Goal: Book appointment/travel/reservation

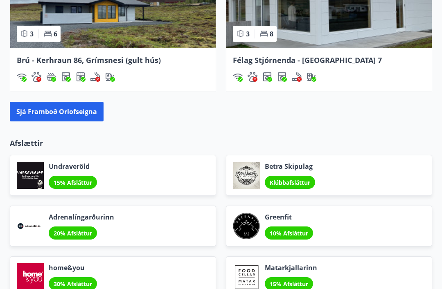
scroll to position [970, 0]
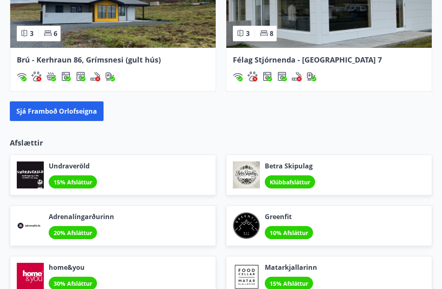
click at [59, 112] on button "Sjá framboð orlofseigna" at bounding box center [57, 112] width 94 height 20
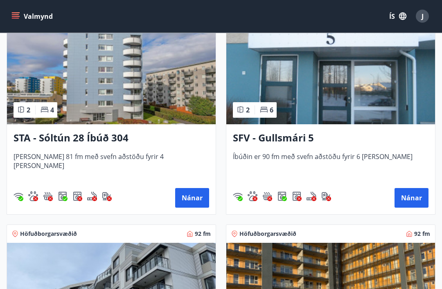
scroll to position [1506, 0]
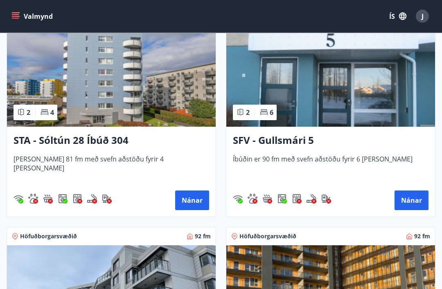
click at [316, 86] on img at bounding box center [330, 75] width 209 height 103
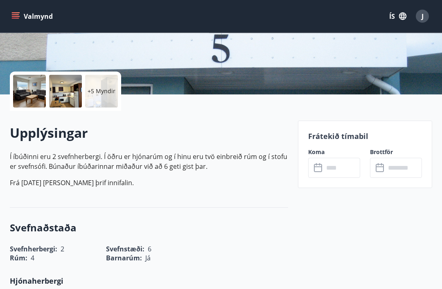
scroll to position [151, 0]
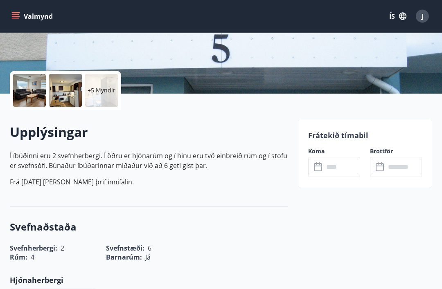
click at [322, 169] on icon at bounding box center [318, 168] width 8 height 8
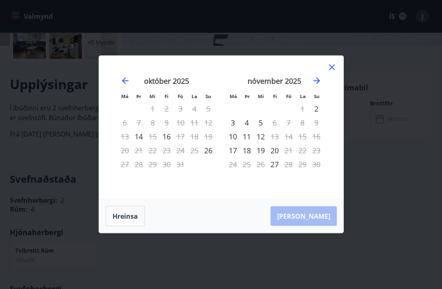
scroll to position [200, 0]
click at [322, 158] on div "23" at bounding box center [316, 151] width 14 height 14
click at [331, 164] on div "[DATE] 1 2 3 4 5 6 7 8 9 10 11 12 13 14 15 16 17 18 19 20 21 22 23 24 25 26 27 …" at bounding box center [330, 133] width 434 height 134
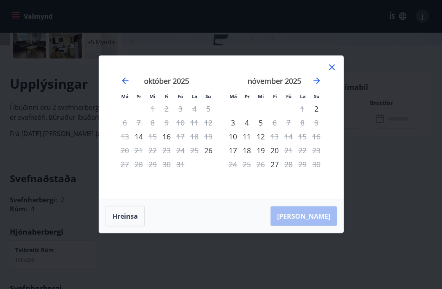
click at [322, 158] on div "23" at bounding box center [316, 151] width 14 height 14
click at [276, 171] on div "27" at bounding box center [275, 165] width 14 height 14
click at [275, 171] on div "27" at bounding box center [275, 165] width 14 height 14
click at [278, 171] on div "27" at bounding box center [275, 165] width 14 height 14
click at [184, 216] on div "[PERSON_NAME]" at bounding box center [221, 217] width 244 height 34
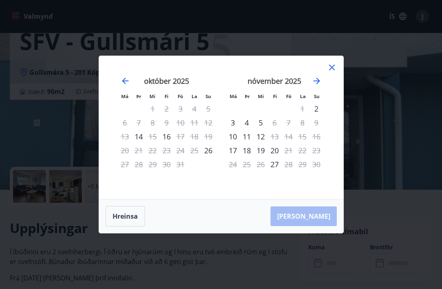
click at [270, 167] on div "27" at bounding box center [275, 165] width 14 height 14
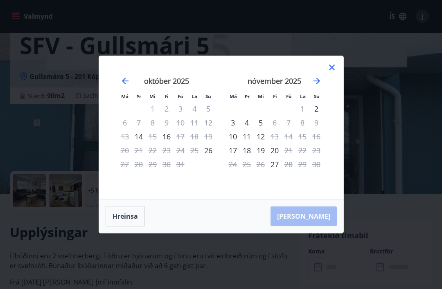
scroll to position [50, 0]
click at [317, 153] on div "23" at bounding box center [316, 151] width 14 height 14
click at [271, 169] on div "27" at bounding box center [275, 165] width 14 height 14
click at [272, 168] on div "27" at bounding box center [275, 165] width 14 height 14
click at [323, 186] on div "[DATE] 1 2 3 4 5 6 7 8 9 10 11 12 13 14 15 16 17 18 19 20 21 22 23 24 25 26 27 …" at bounding box center [275, 133] width 108 height 134
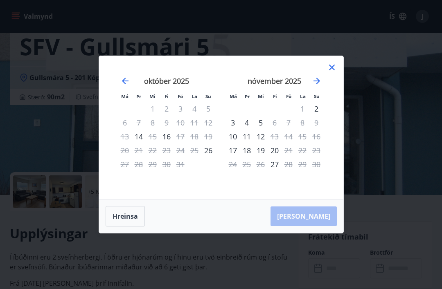
click at [321, 222] on div "[PERSON_NAME]" at bounding box center [221, 217] width 244 height 34
click at [319, 83] on icon "Move forward to switch to the next month." at bounding box center [317, 81] width 10 height 10
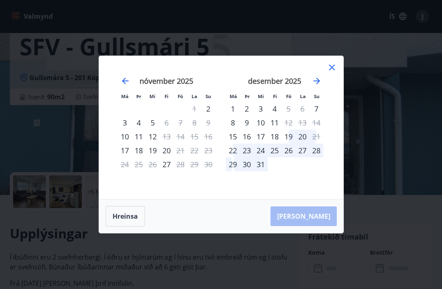
click at [128, 86] on icon "Move backward to switch to the previous month." at bounding box center [125, 81] width 10 height 10
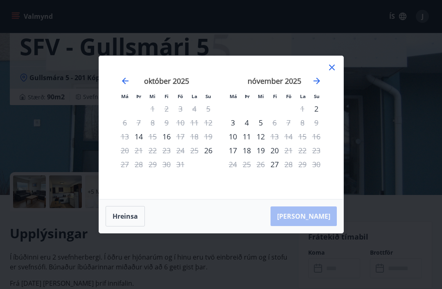
click at [276, 166] on div "27" at bounding box center [275, 165] width 14 height 14
click at [274, 164] on div "27" at bounding box center [275, 165] width 14 height 14
click at [277, 167] on div "27" at bounding box center [275, 165] width 14 height 14
click at [320, 82] on icon "Move forward to switch to the next month." at bounding box center [317, 81] width 10 height 10
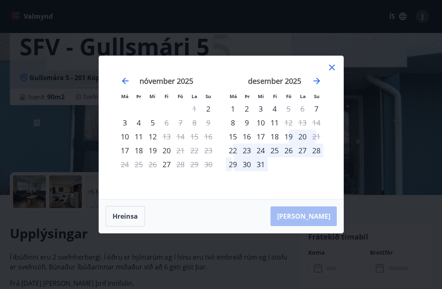
click at [128, 84] on icon "Move backward to switch to the previous month." at bounding box center [125, 81] width 10 height 10
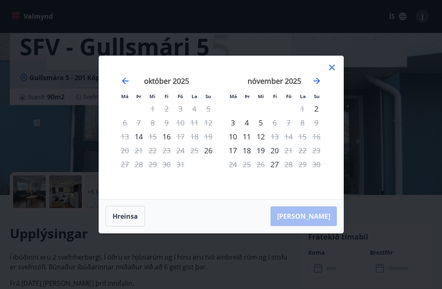
click at [272, 166] on div "27" at bounding box center [275, 165] width 14 height 14
click at [280, 168] on div "27" at bounding box center [275, 165] width 14 height 14
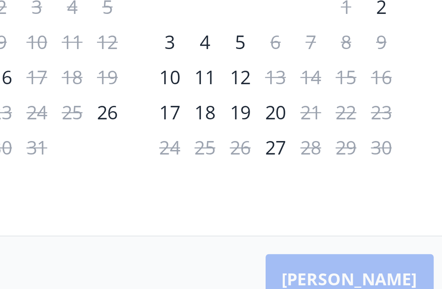
click at [268, 158] on div "27" at bounding box center [275, 165] width 14 height 14
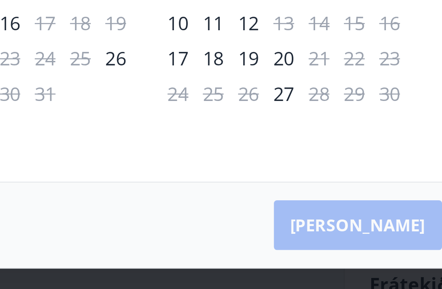
click at [156, 200] on div "[PERSON_NAME]" at bounding box center [221, 217] width 244 height 34
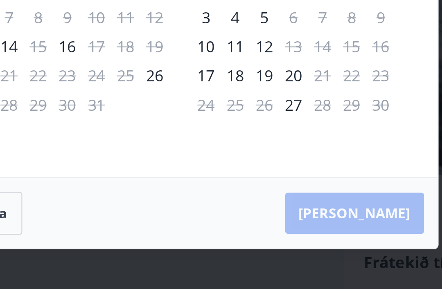
scroll to position [68, 0]
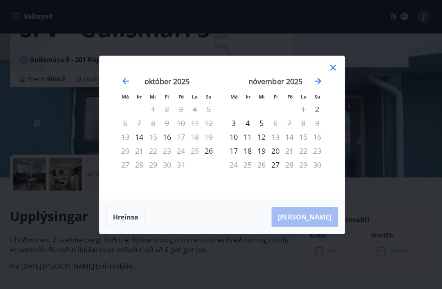
click at [405, 99] on div "Má Þr Mi Fi Fö La Su Má Þr Mi Fi Fö La Su [DATE] 1 2 3 4 5 6 7 8 9 10 11 12 13 …" at bounding box center [221, 144] width 442 height 289
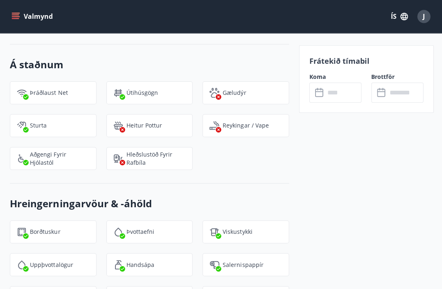
scroll to position [915, 0]
click at [328, 90] on input "text" at bounding box center [342, 92] width 36 height 20
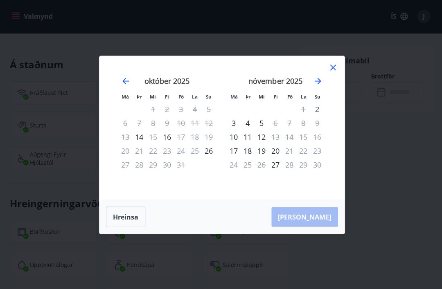
click at [317, 153] on div "23" at bounding box center [316, 151] width 14 height 14
click at [274, 166] on div "27" at bounding box center [275, 165] width 14 height 14
click at [317, 218] on div "[PERSON_NAME]" at bounding box center [221, 217] width 244 height 34
click at [386, 144] on div "Má Þr Mi Fi Fö La Su Má Þr Mi Fi Fö La Su [DATE] 1 2 3 4 5 6 7 8 9 10 11 12 13 …" at bounding box center [221, 144] width 442 height 289
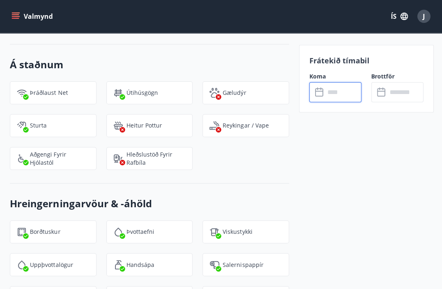
click at [333, 95] on input "text" at bounding box center [342, 92] width 36 height 20
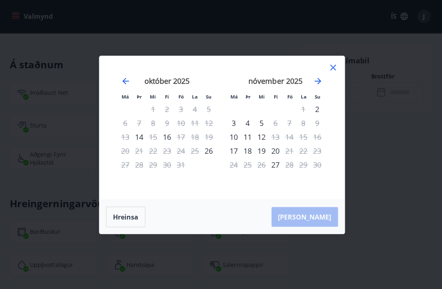
click at [273, 168] on div "27" at bounding box center [275, 165] width 14 height 14
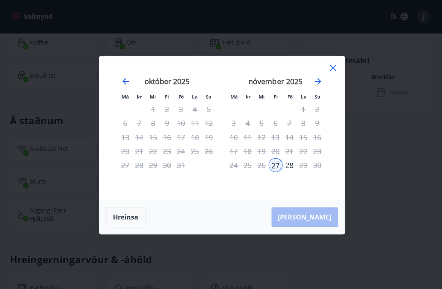
scroll to position [859, 0]
click at [378, 120] on div "Má Þr Mi Fi Fö La Su Má Þr Mi Fi Fö La Su [DATE] 1 2 3 4 5 6 7 8 9 10 11 12 13 …" at bounding box center [221, 144] width 442 height 289
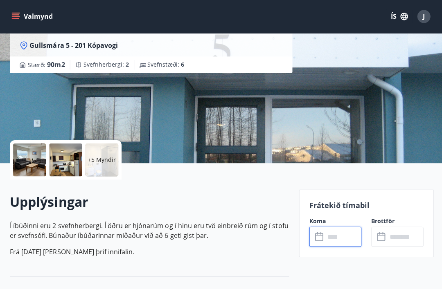
scroll to position [84, 0]
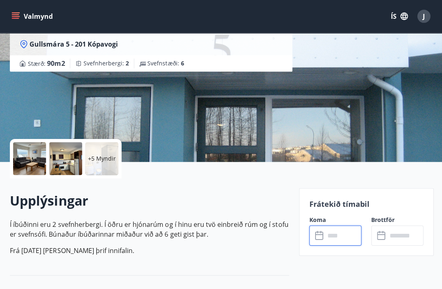
click at [383, 238] on icon at bounding box center [380, 235] width 8 height 8
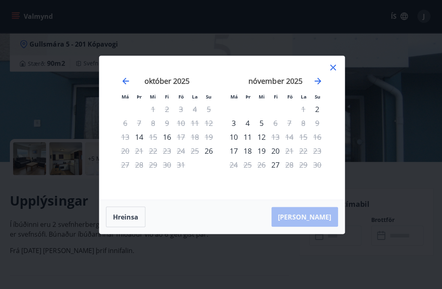
scroll to position [84, 0]
click at [273, 171] on div "27" at bounding box center [275, 165] width 14 height 14
click at [276, 171] on div "27" at bounding box center [275, 165] width 14 height 14
click at [336, 72] on icon at bounding box center [332, 68] width 10 height 10
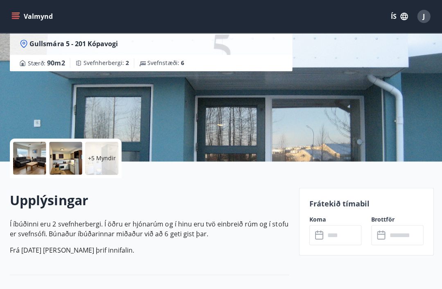
click at [317, 237] on icon at bounding box center [319, 235] width 10 height 10
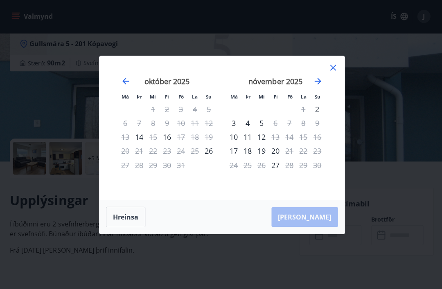
click at [275, 171] on div "27" at bounding box center [275, 165] width 14 height 14
click at [277, 171] on div "27" at bounding box center [275, 165] width 14 height 14
click at [276, 171] on div "27" at bounding box center [275, 165] width 14 height 14
click at [275, 171] on div "27" at bounding box center [275, 165] width 14 height 14
click at [274, 171] on div "27" at bounding box center [275, 165] width 14 height 14
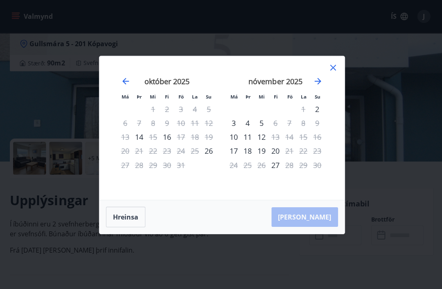
scroll to position [96, 0]
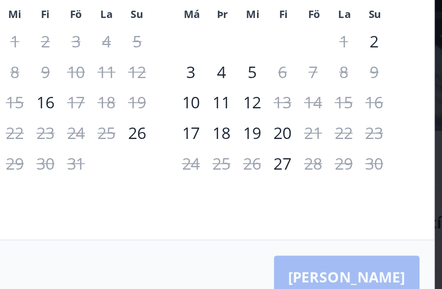
click at [268, 158] on div "27" at bounding box center [275, 165] width 14 height 14
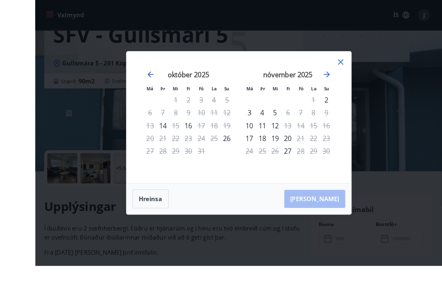
scroll to position [88, 0]
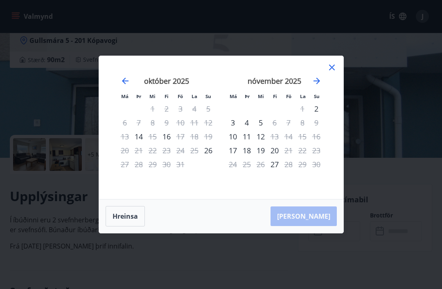
click at [278, 171] on div "27" at bounding box center [275, 165] width 14 height 14
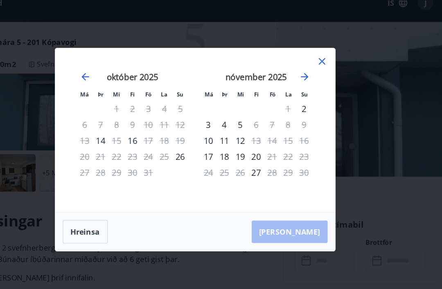
scroll to position [91, 0]
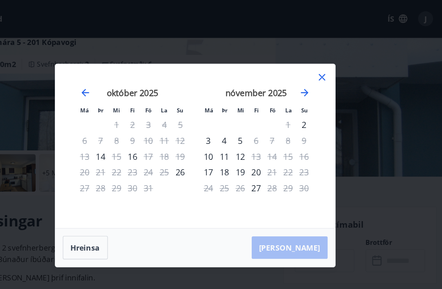
click at [327, 68] on icon at bounding box center [332, 68] width 10 height 10
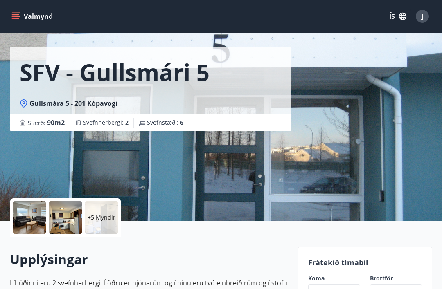
scroll to position [0, 0]
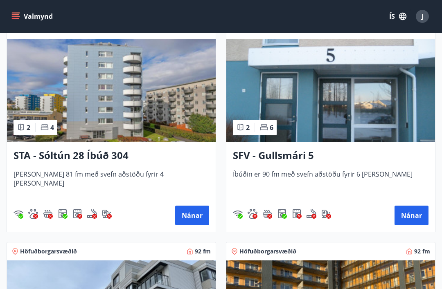
scroll to position [1488, 0]
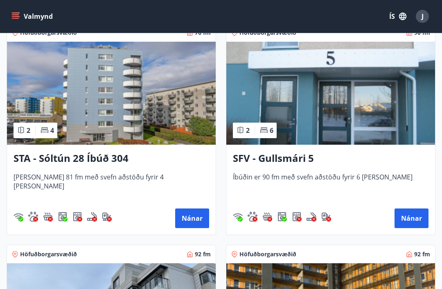
click at [413, 221] on button "Nánar" at bounding box center [411, 219] width 34 height 20
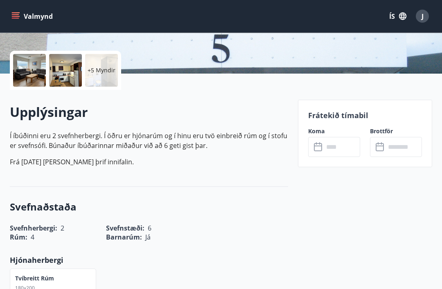
scroll to position [170, 0]
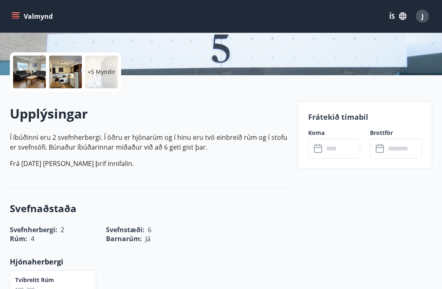
click at [321, 148] on icon at bounding box center [319, 149] width 10 height 10
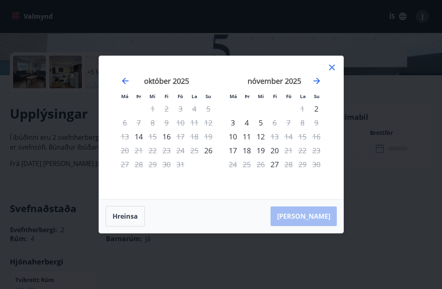
click at [271, 168] on div "27" at bounding box center [275, 165] width 14 height 14
click at [274, 161] on div "27" at bounding box center [275, 165] width 14 height 14
click at [279, 165] on div "27" at bounding box center [275, 165] width 14 height 14
click at [322, 219] on div "[PERSON_NAME]" at bounding box center [221, 217] width 244 height 34
click at [333, 68] on icon at bounding box center [332, 68] width 6 height 6
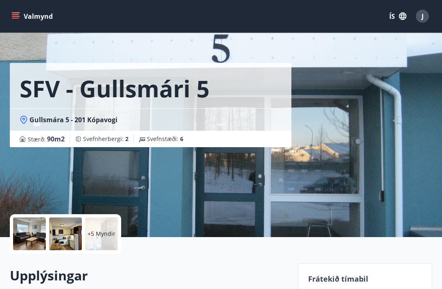
scroll to position [0, 0]
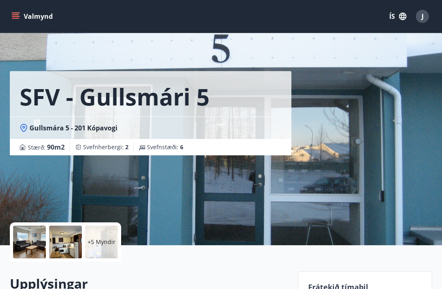
click at [425, 17] on div "J" at bounding box center [422, 16] width 13 height 13
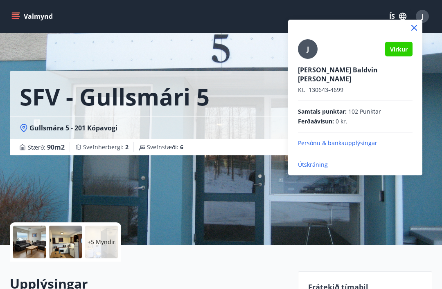
click at [266, 52] on div at bounding box center [221, 144] width 442 height 289
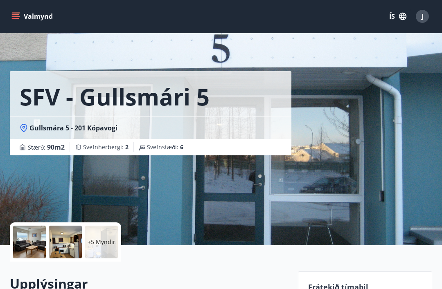
click at [405, 18] on icon "button" at bounding box center [402, 16] width 7 height 7
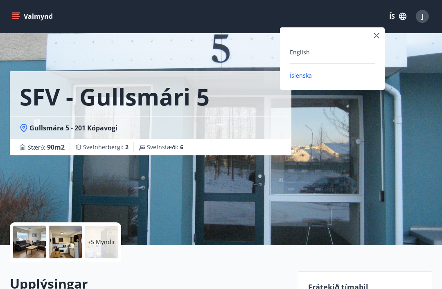
click at [436, 47] on div at bounding box center [221, 144] width 442 height 289
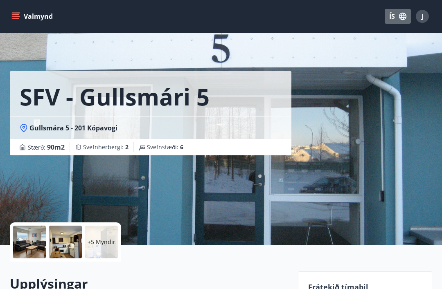
click at [393, 16] on button "ÍS" at bounding box center [398, 16] width 26 height 15
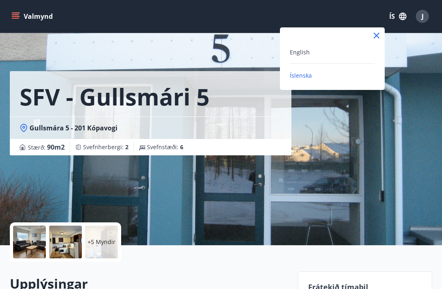
click at [430, 64] on div at bounding box center [221, 144] width 442 height 289
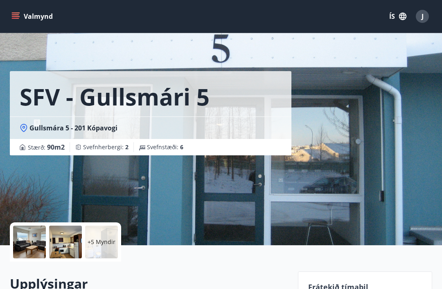
click at [37, 18] on button "Valmynd" at bounding box center [33, 16] width 46 height 15
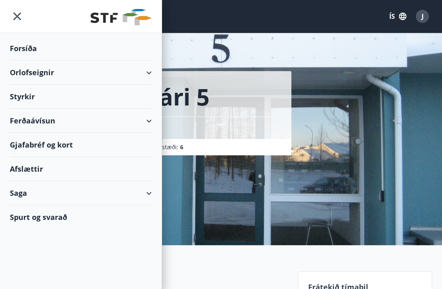
click at [22, 16] on icon "menu" at bounding box center [17, 16] width 15 height 15
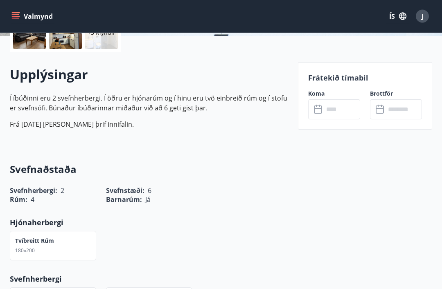
scroll to position [209, 0]
click at [340, 108] on input "text" at bounding box center [342, 109] width 36 height 20
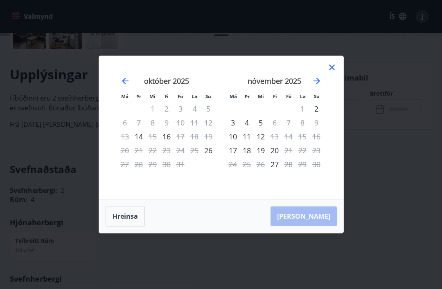
click at [127, 227] on button "Hreinsa" at bounding box center [125, 216] width 39 height 20
click at [275, 171] on div "27" at bounding box center [275, 165] width 14 height 14
click at [323, 231] on div "[PERSON_NAME]" at bounding box center [221, 217] width 244 height 34
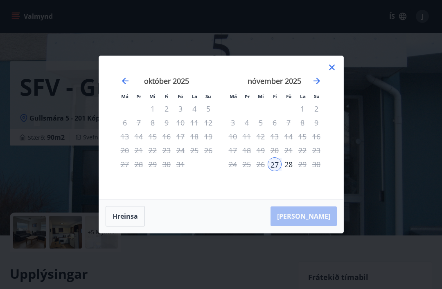
scroll to position [0, 0]
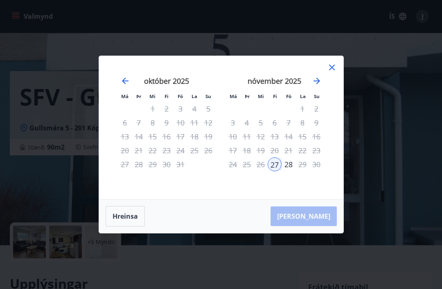
click at [321, 222] on div "[PERSON_NAME]" at bounding box center [221, 217] width 244 height 34
click at [275, 165] on div "27" at bounding box center [275, 165] width 14 height 14
click at [320, 223] on div "[PERSON_NAME]" at bounding box center [221, 217] width 244 height 34
click at [278, 167] on div "27" at bounding box center [275, 165] width 14 height 14
click at [281, 165] on div "27" at bounding box center [275, 165] width 14 height 14
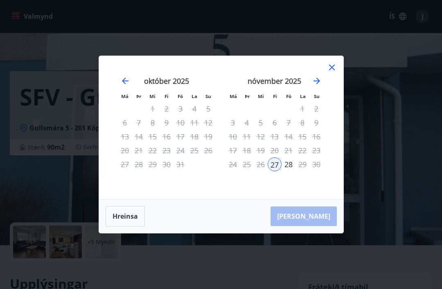
click at [322, 216] on div "[PERSON_NAME]" at bounding box center [221, 217] width 244 height 34
click at [335, 65] on icon at bounding box center [332, 68] width 10 height 10
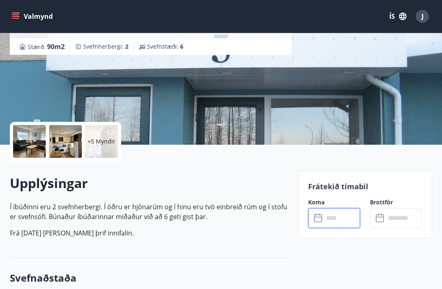
scroll to position [108, 0]
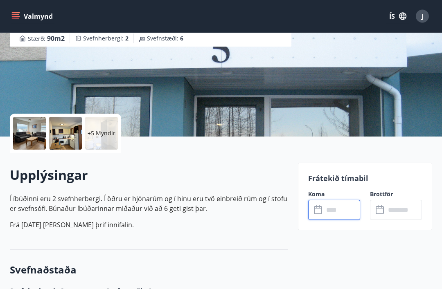
click at [395, 211] on input "text" at bounding box center [403, 210] width 36 height 20
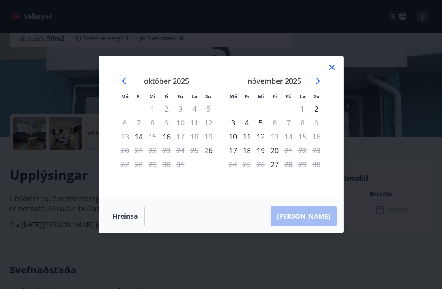
click at [278, 171] on div "27" at bounding box center [275, 165] width 14 height 14
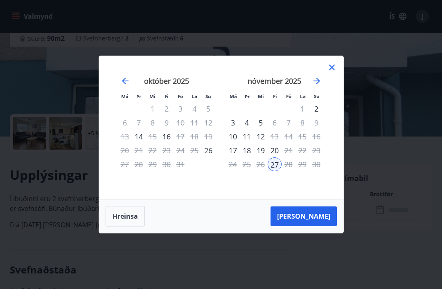
click at [322, 226] on button "[PERSON_NAME]" at bounding box center [303, 217] width 66 height 20
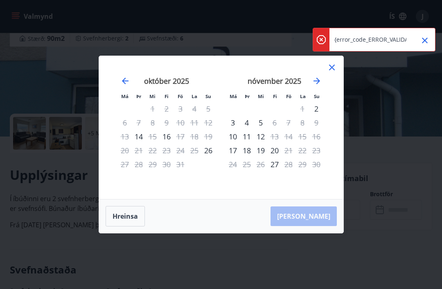
click at [426, 40] on icon "Close" at bounding box center [425, 41] width 10 height 10
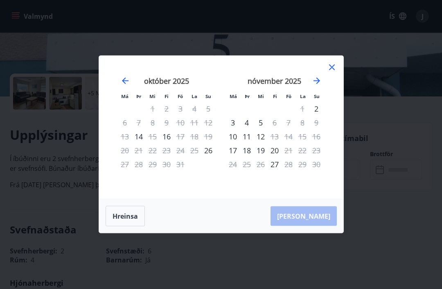
scroll to position [149, 0]
click at [332, 70] on icon at bounding box center [332, 68] width 6 height 6
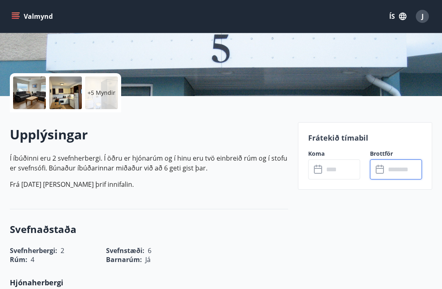
click at [327, 171] on input "text" at bounding box center [342, 170] width 36 height 20
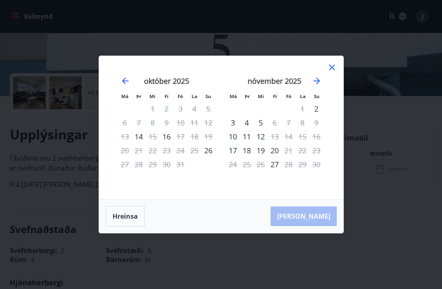
click at [275, 171] on div "27" at bounding box center [275, 165] width 14 height 14
click at [335, 72] on icon at bounding box center [332, 68] width 10 height 10
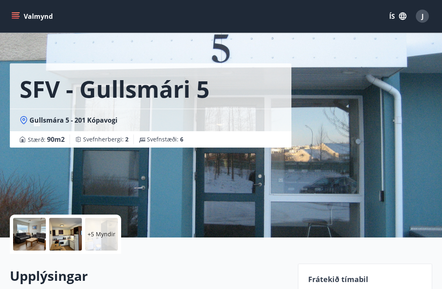
scroll to position [0, 0]
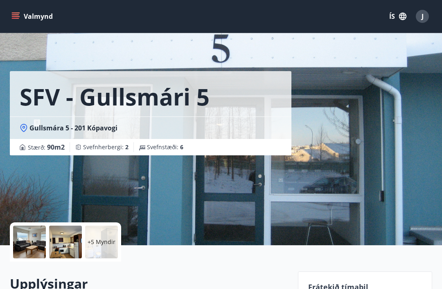
click at [422, 20] on span "J" at bounding box center [422, 16] width 2 height 9
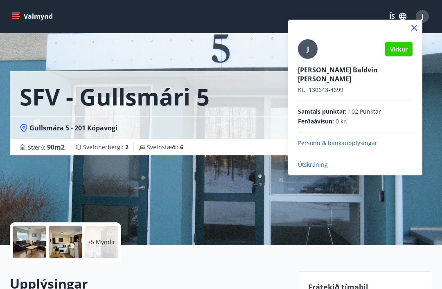
click at [362, 117] on div "J Virkur [PERSON_NAME] [PERSON_NAME] [PERSON_NAME]. 130643-4699 Samtals punktar…" at bounding box center [355, 104] width 115 height 130
click at [345, 70] on p "[PERSON_NAME] Baldvin [PERSON_NAME]" at bounding box center [355, 74] width 115 height 18
click at [401, 46] on span "Virkur" at bounding box center [399, 49] width 18 height 8
click at [348, 139] on p "Persónu & bankaupplýsingar" at bounding box center [355, 143] width 115 height 8
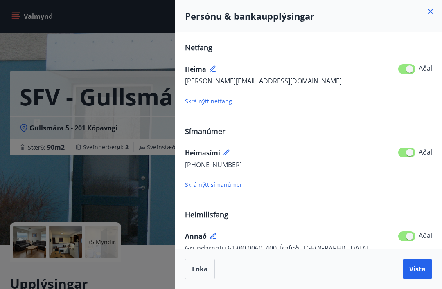
click at [431, 14] on icon at bounding box center [430, 12] width 10 height 10
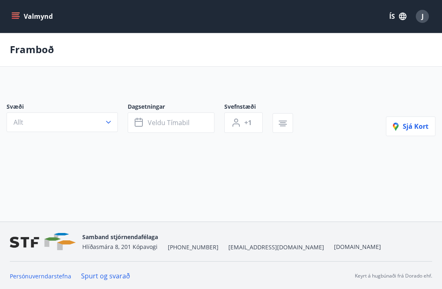
scroll to position [26, 0]
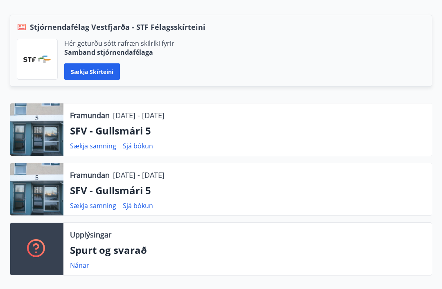
scroll to position [189, 0]
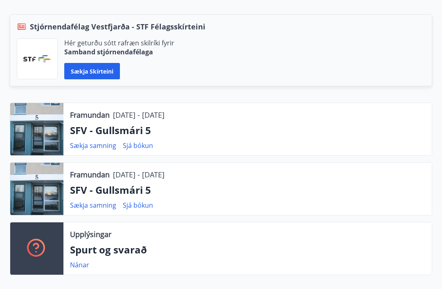
click at [45, 138] on div at bounding box center [36, 129] width 53 height 52
click at [141, 138] on div "Framundan [DATE] - [DATE] SFV - Gullsmári 5 Sækja samning Sjá bókun" at bounding box center [247, 129] width 368 height 52
click at [150, 128] on p "SFV - Gullsmári 5" at bounding box center [247, 131] width 355 height 14
click at [147, 129] on p "SFV - Gullsmári 5" at bounding box center [247, 131] width 355 height 14
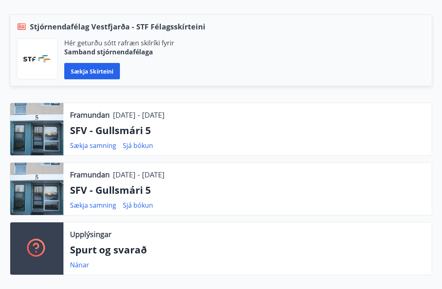
click at [147, 129] on p "SFV - Gullsmári 5" at bounding box center [247, 131] width 355 height 14
click at [122, 195] on p "SFV - Gullsmári 5" at bounding box center [247, 190] width 355 height 14
click at [122, 194] on p "SFV - Gullsmári 5" at bounding box center [247, 190] width 355 height 14
click at [128, 189] on p "SFV - Gullsmári 5" at bounding box center [247, 190] width 355 height 14
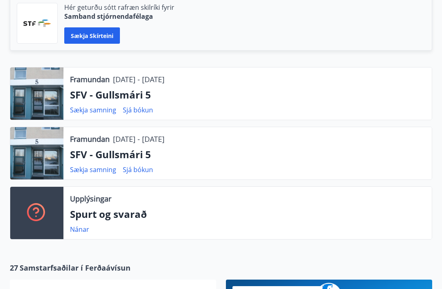
scroll to position [224, 0]
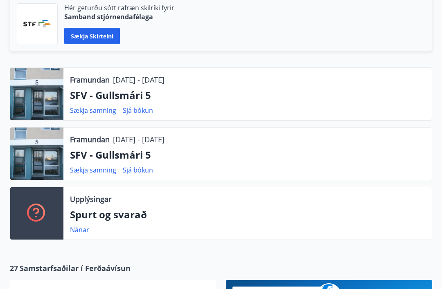
click at [140, 167] on link "Sjá bókun" at bounding box center [138, 170] width 30 height 9
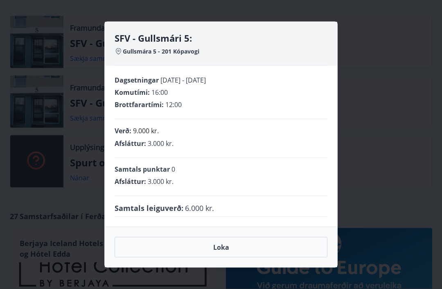
scroll to position [277, 0]
click at [225, 258] on button "Loka" at bounding box center [221, 247] width 213 height 20
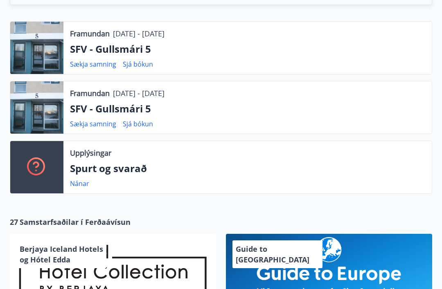
scroll to position [270, 0]
click at [97, 67] on link "Sækja samning" at bounding box center [93, 64] width 46 height 9
click at [136, 68] on link "Sjá bókun" at bounding box center [138, 64] width 30 height 9
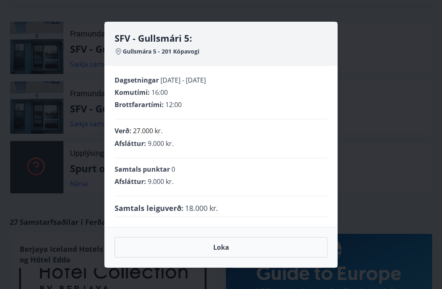
scroll to position [275, 0]
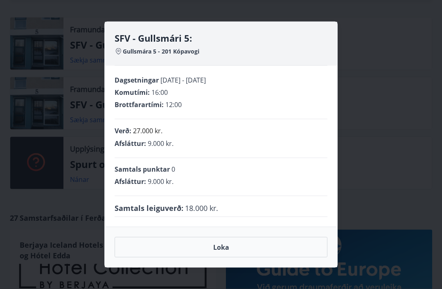
click at [230, 258] on button "Loka" at bounding box center [221, 247] width 213 height 20
